Goal: Navigation & Orientation: Go to known website

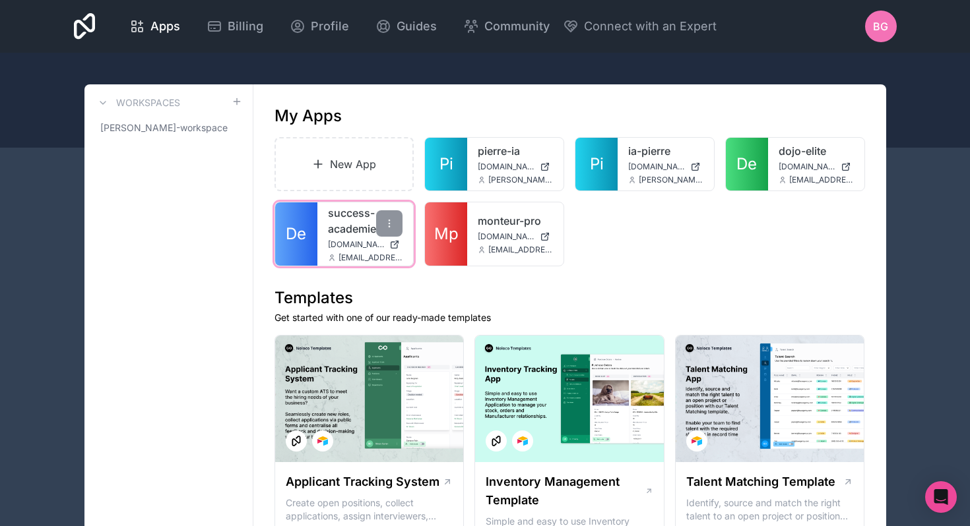
click at [333, 226] on link "success-academie" at bounding box center [365, 221] width 75 height 32
click at [321, 259] on div "success-academie success-academie.noloco.co baptisteguez5@gmail.com" at bounding box center [365, 233] width 96 height 63
click at [299, 245] on link "De" at bounding box center [296, 233] width 42 height 63
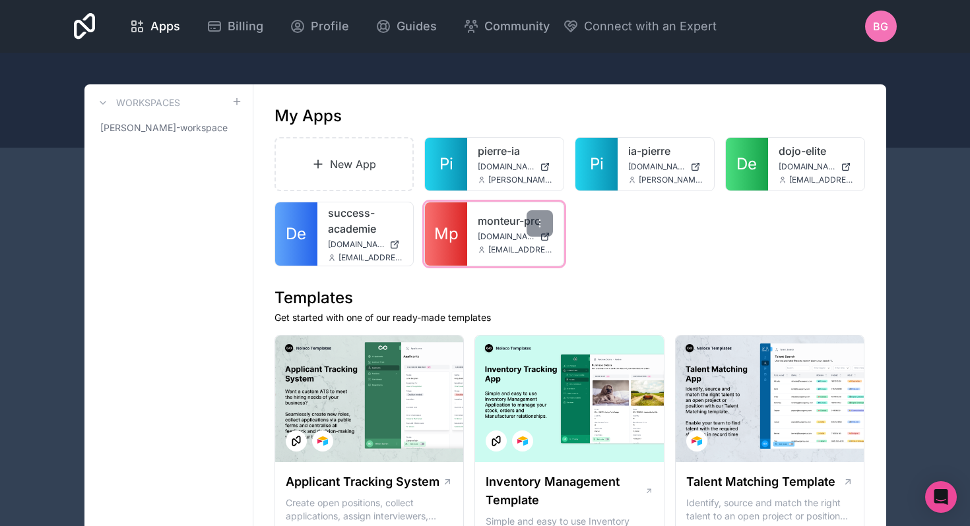
click at [472, 237] on div "monteur-pro [DOMAIN_NAME] [EMAIL_ADDRESS][DOMAIN_NAME]" at bounding box center [515, 233] width 96 height 63
click at [456, 233] on span "Mp" at bounding box center [446, 234] width 24 height 21
